Goal: Information Seeking & Learning: Learn about a topic

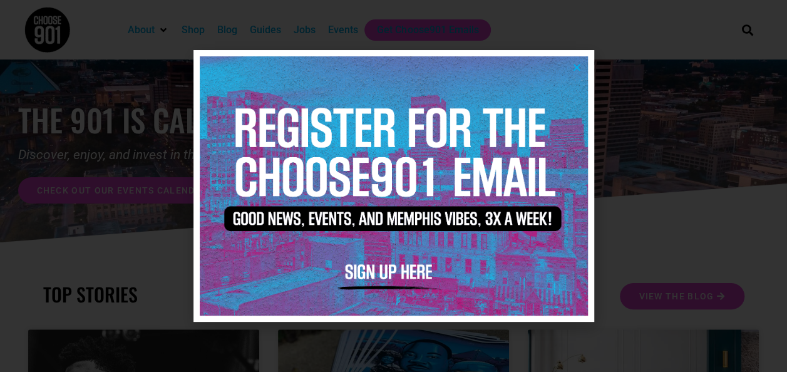
click at [574, 65] on icon "Close" at bounding box center [576, 67] width 9 height 9
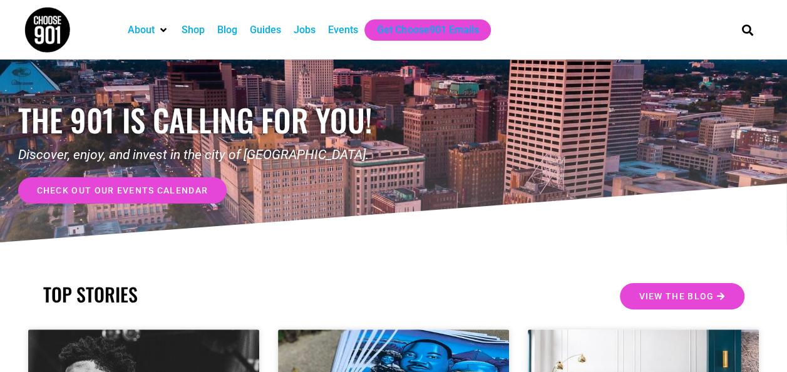
click at [336, 35] on div "Events" at bounding box center [343, 30] width 30 height 15
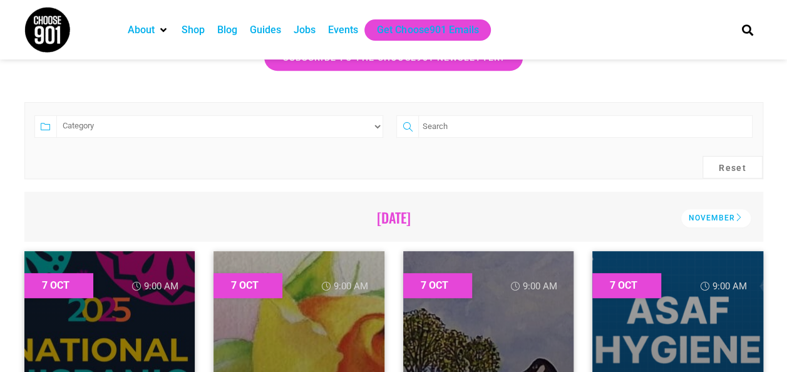
click at [203, 158] on form "Category Adults Only Career Comedy Education Family Family Friendly Festival Fi…" at bounding box center [393, 140] width 739 height 77
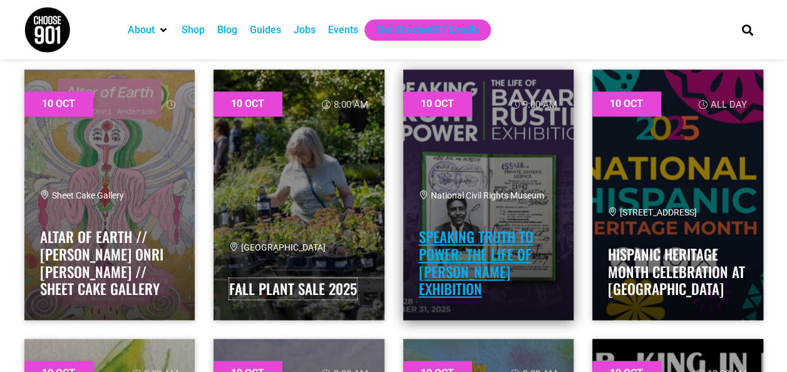
scroll to position [5261, 0]
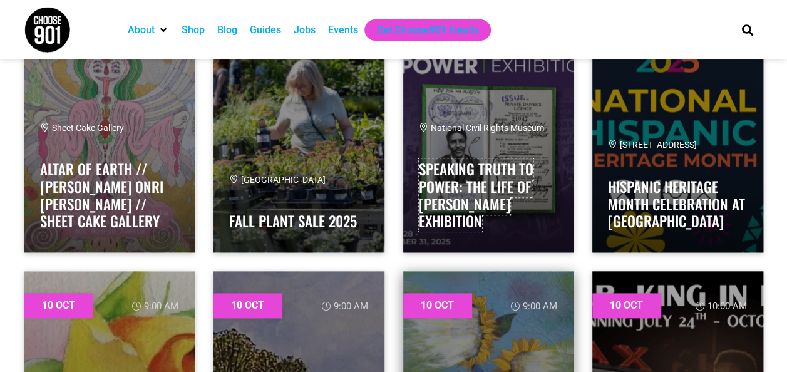
drag, startPoint x: 459, startPoint y: 244, endPoint x: 460, endPoint y: 259, distance: 14.4
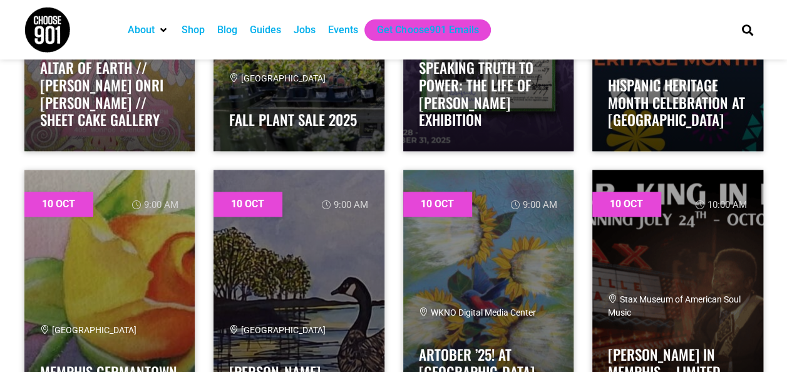
drag, startPoint x: 460, startPoint y: 259, endPoint x: 8, endPoint y: 220, distance: 453.8
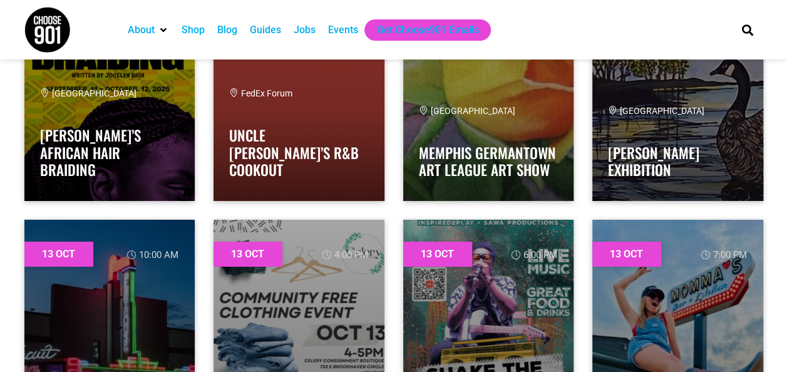
scroll to position [11461, 0]
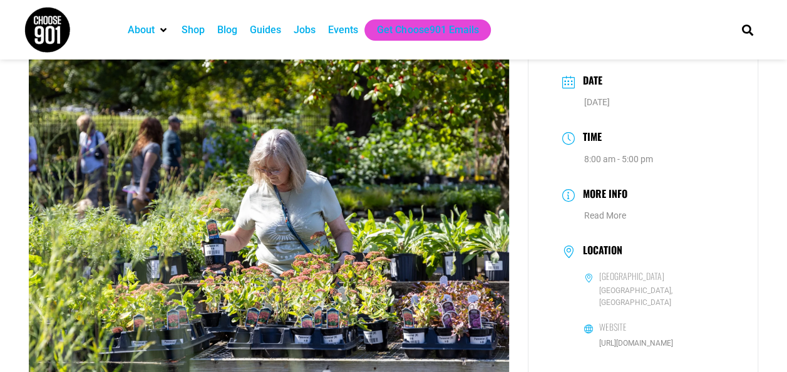
scroll to position [63, 0]
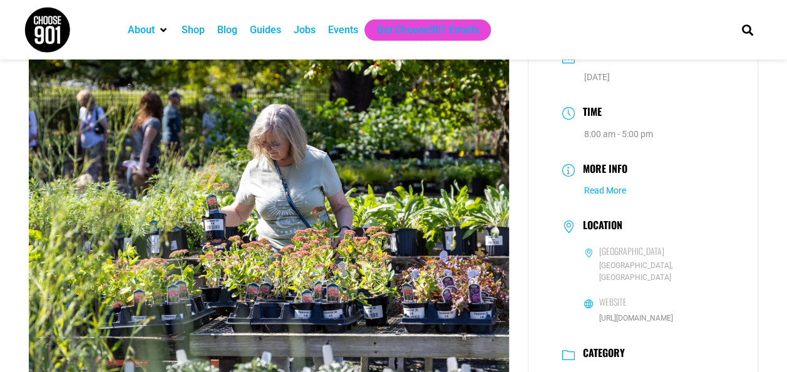
click at [595, 192] on link "Read More" at bounding box center [605, 190] width 42 height 10
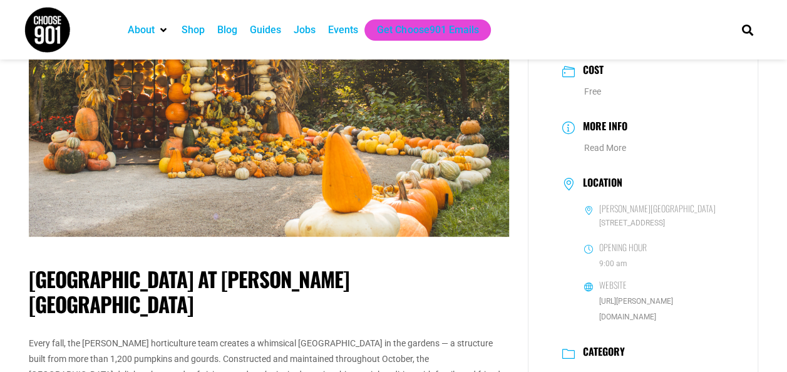
scroll to position [188, 0]
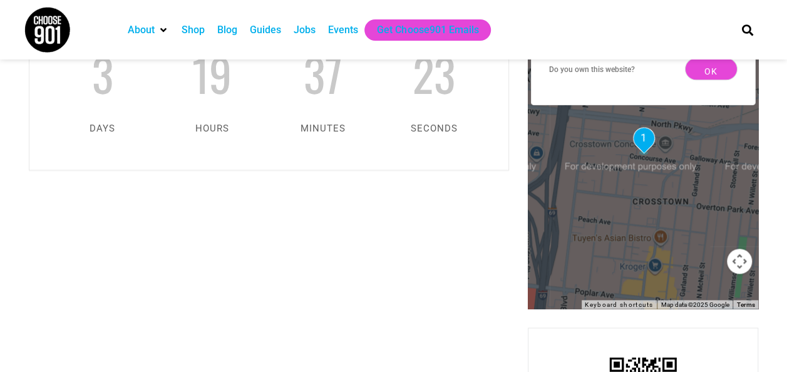
scroll to position [752, 0]
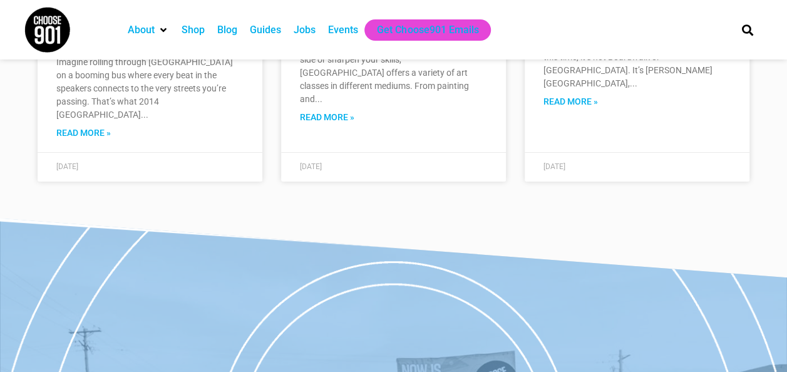
scroll to position [4873, 0]
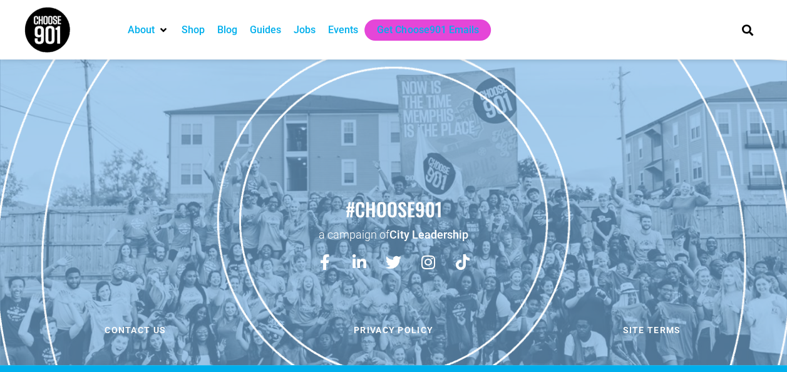
click at [264, 29] on div "Guides" at bounding box center [265, 30] width 31 height 15
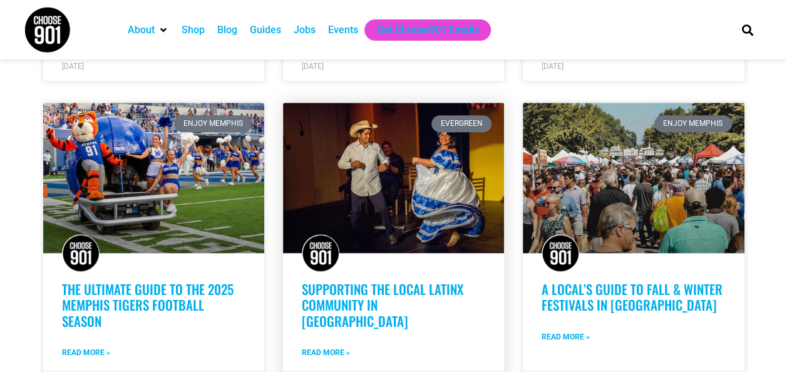
scroll to position [626, 0]
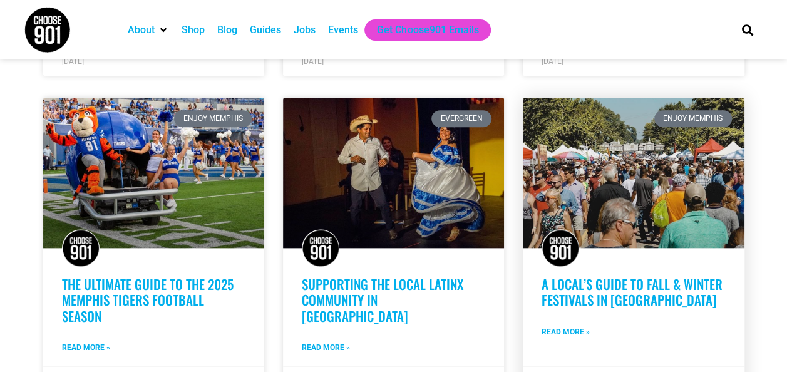
click at [586, 304] on link "A Local’s Guide to Fall & Winter Festivals in [GEOGRAPHIC_DATA]" at bounding box center [632, 291] width 181 height 35
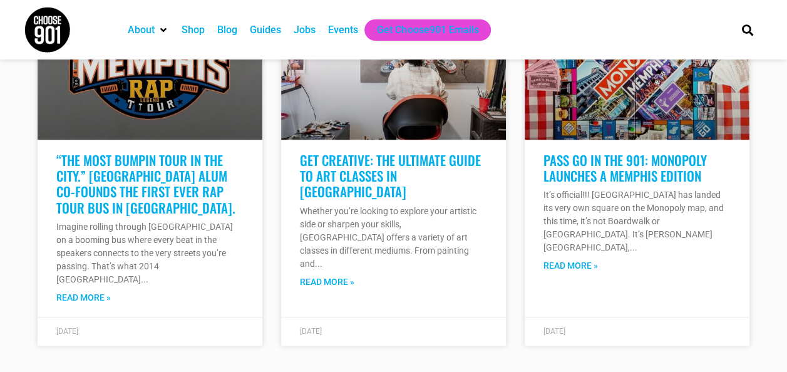
scroll to position [5136, 0]
